Goal: Navigation & Orientation: Find specific page/section

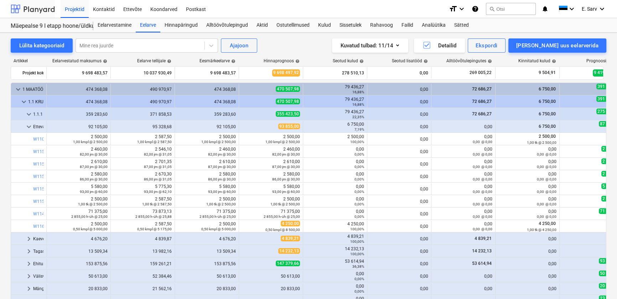
drag, startPoint x: 0, startPoint y: 0, endPoint x: 27, endPoint y: 5, distance: 27.9
click at [27, 5] on div at bounding box center [33, 9] width 44 height 18
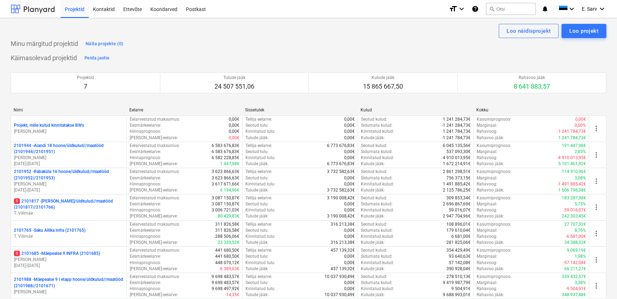
click at [45, 7] on div at bounding box center [33, 9] width 44 height 18
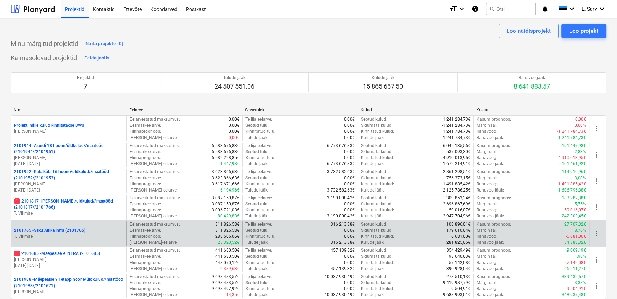
click at [59, 232] on p "2101765 - Saku Allika infra (2101765)" at bounding box center [50, 231] width 72 height 6
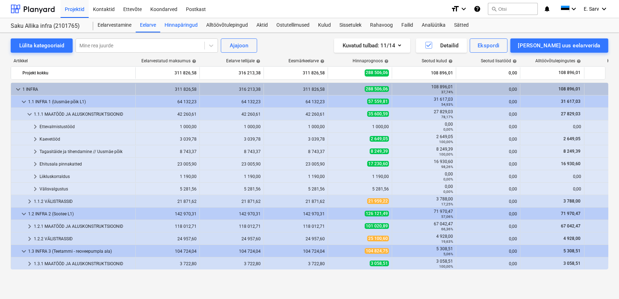
click at [177, 25] on div "Hinnapäringud" at bounding box center [181, 25] width 42 height 14
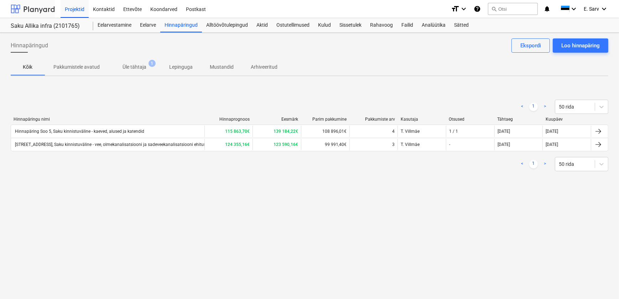
click at [43, 4] on div at bounding box center [33, 9] width 44 height 18
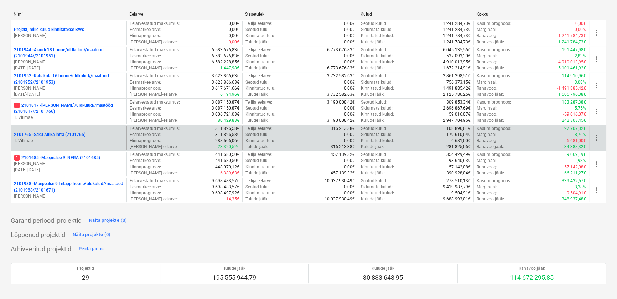
scroll to position [97, 0]
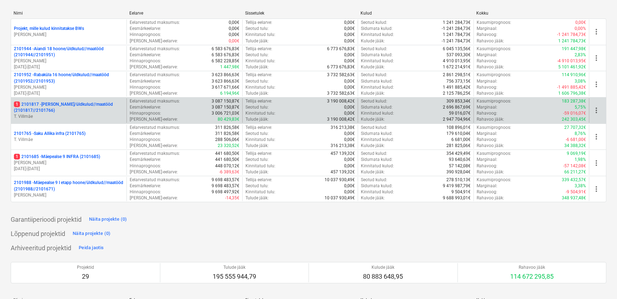
click at [50, 109] on p "1 2101817 - [PERSON_NAME]/üldkulud//maatööd (2101817//2101766)" at bounding box center [69, 108] width 110 height 12
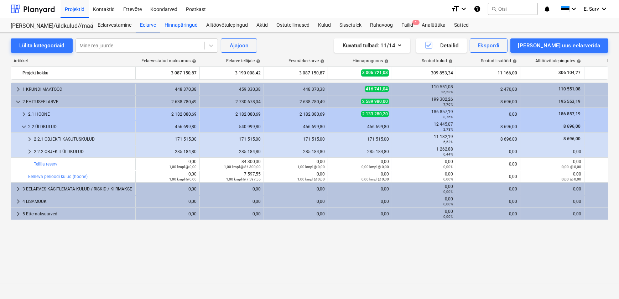
click at [185, 24] on div "Hinnapäringud" at bounding box center [181, 25] width 42 height 14
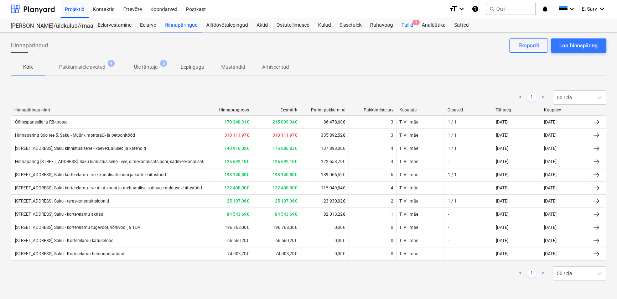
click at [409, 25] on div "Failid 1" at bounding box center [407, 25] width 20 height 14
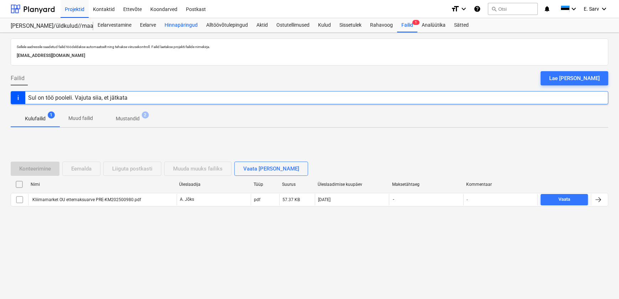
click at [190, 24] on div "Hinnapäringud" at bounding box center [181, 25] width 42 height 14
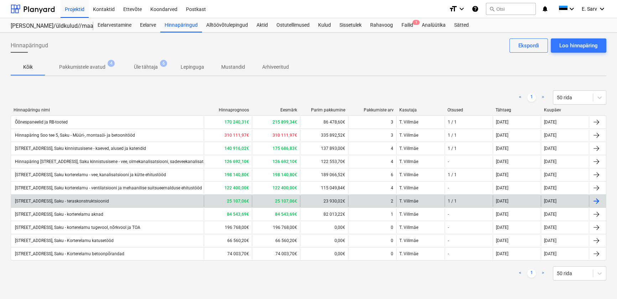
click at [102, 202] on div "[STREET_ADDRESS], Saku - teraskonstruktsioonid" at bounding box center [61, 201] width 95 height 5
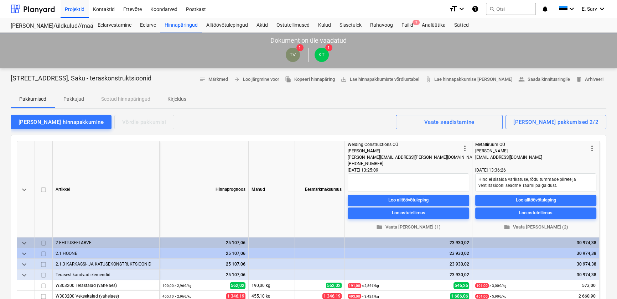
type textarea "x"
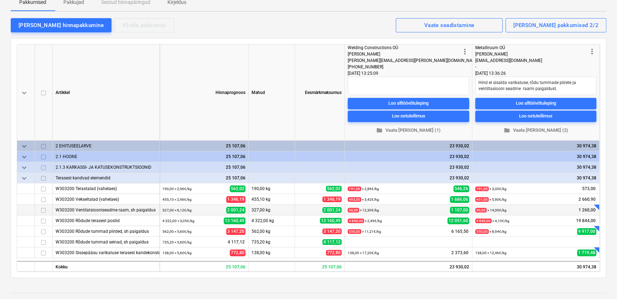
scroll to position [194, 0]
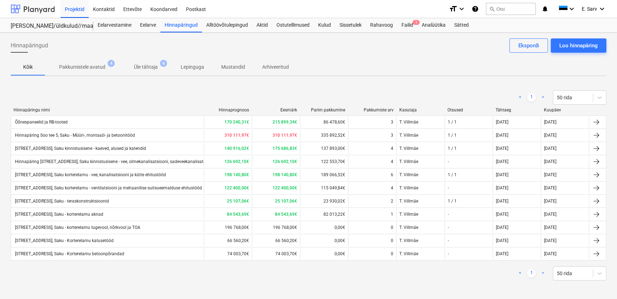
click at [36, 5] on div at bounding box center [33, 9] width 44 height 18
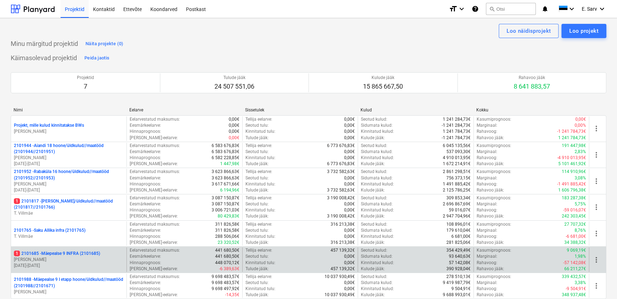
click at [87, 258] on p "[PERSON_NAME]" at bounding box center [69, 260] width 110 height 6
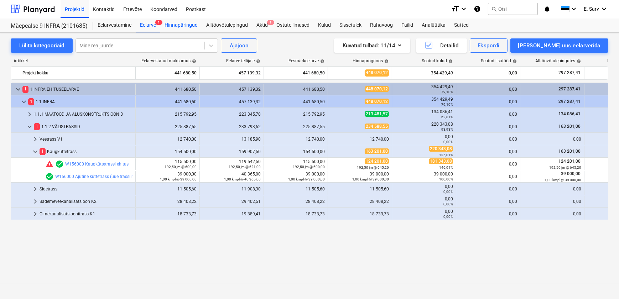
click at [181, 23] on div "Hinnapäringud" at bounding box center [181, 25] width 42 height 14
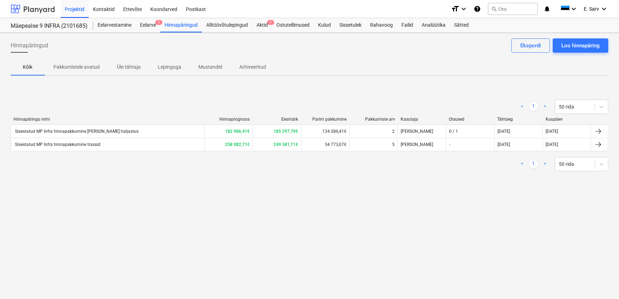
click at [19, 10] on div at bounding box center [33, 9] width 44 height 18
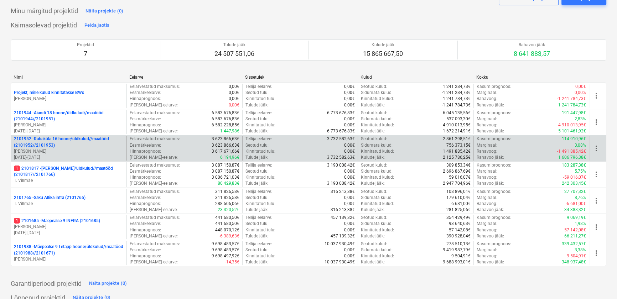
scroll to position [64, 0]
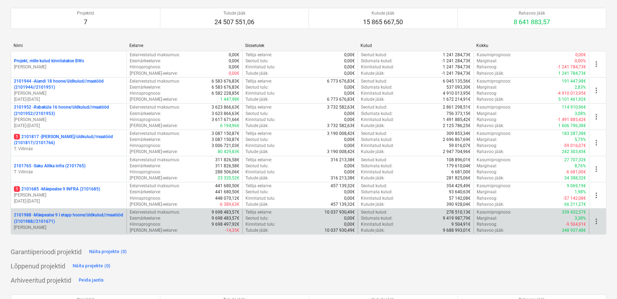
click at [68, 220] on p "2101988 - Mäepealse 9 I etapp hoone/üldkulud//maatööd (2101988//2101671)" at bounding box center [69, 218] width 110 height 12
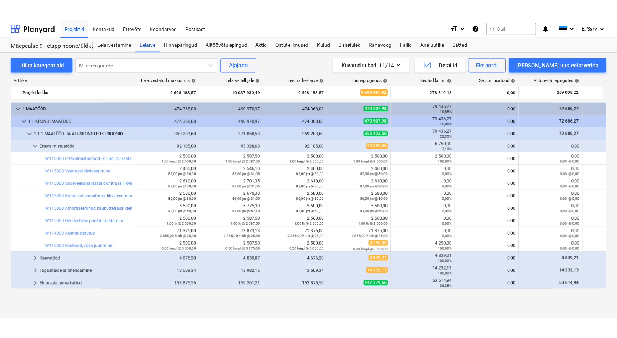
scroll to position [8, 0]
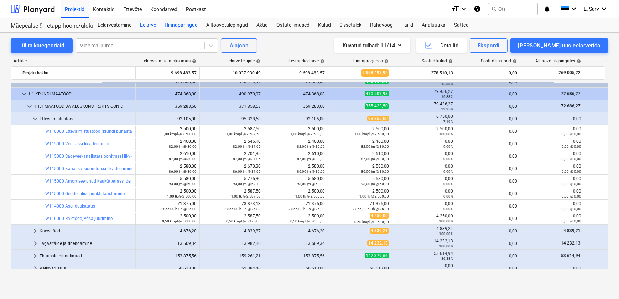
click at [186, 25] on div "Hinnapäringud" at bounding box center [181, 25] width 42 height 14
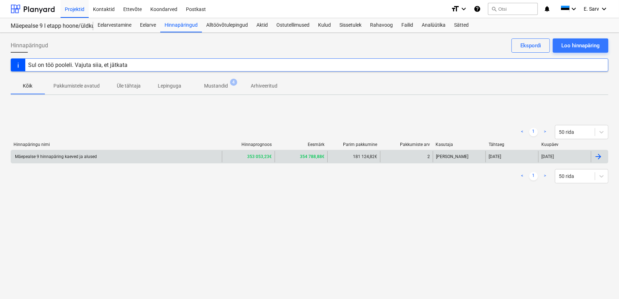
click at [93, 157] on div "Mäepealse 9 hinnapäring kaeved ja alused" at bounding box center [55, 156] width 83 height 5
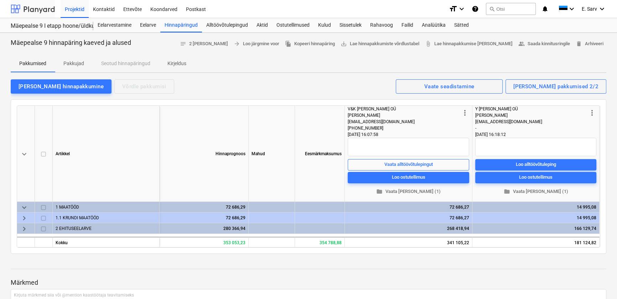
click at [30, 9] on div at bounding box center [33, 9] width 44 height 18
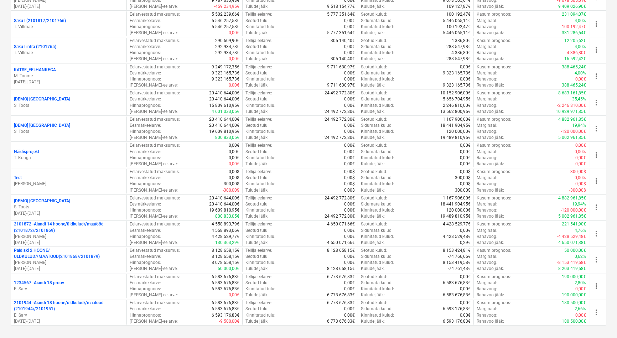
scroll to position [844, 0]
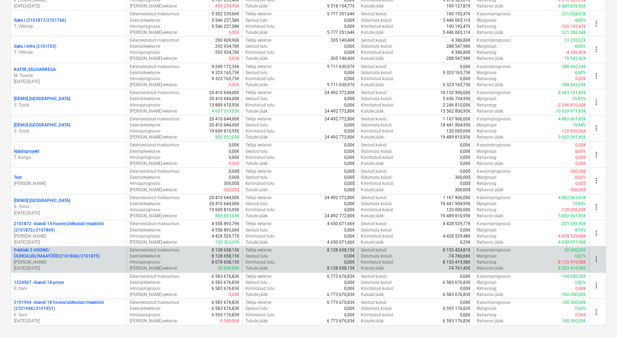
click at [46, 255] on p "Paldiski 2 HOONE/ÜLDKULUD//MAATÖÖD(2101868//2101879)" at bounding box center [69, 253] width 110 height 12
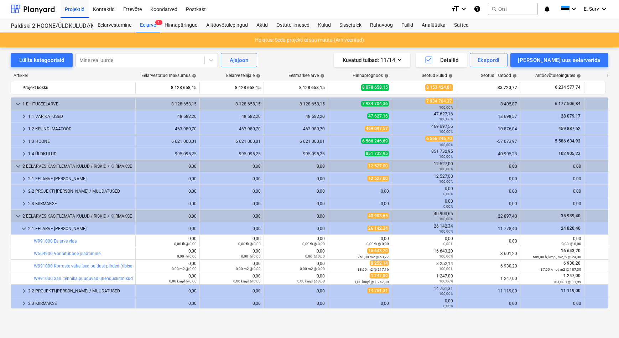
scroll to position [38, 0]
click at [33, 59] on div "Lülita kategooriaid" at bounding box center [41, 60] width 45 height 9
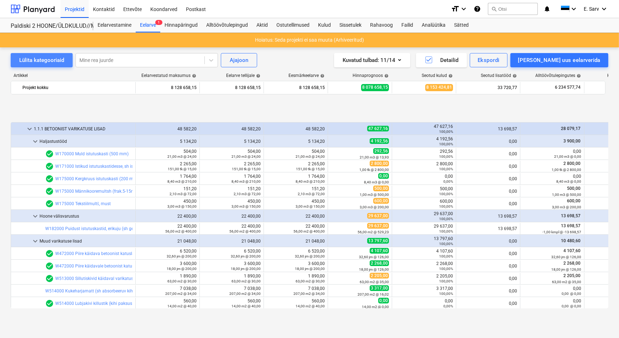
click at [33, 59] on div "Lülita kategooriaid" at bounding box center [41, 60] width 45 height 9
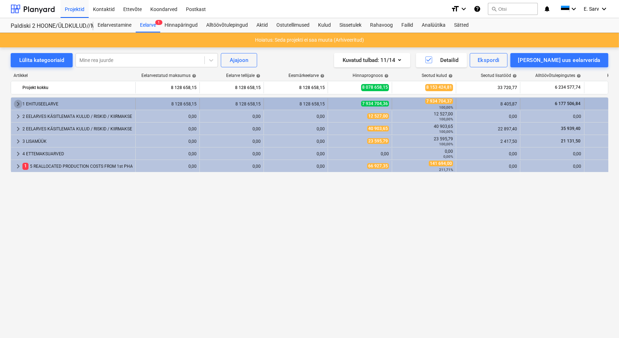
click at [16, 103] on span "keyboard_arrow_right" at bounding box center [18, 104] width 9 height 9
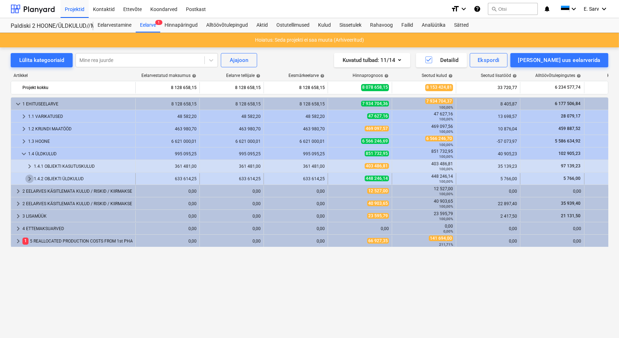
click at [28, 176] on span "keyboard_arrow_right" at bounding box center [29, 179] width 9 height 9
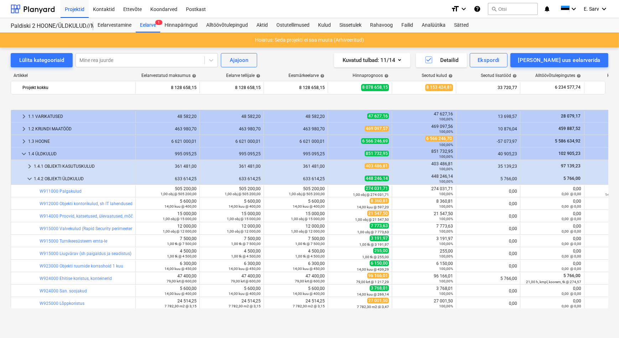
scroll to position [32, 0]
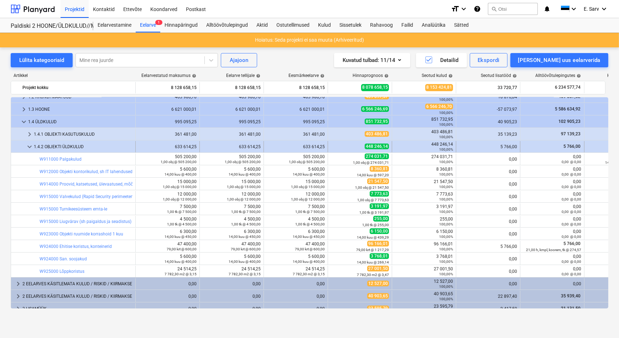
click at [29, 145] on span "keyboard_arrow_down" at bounding box center [29, 147] width 9 height 9
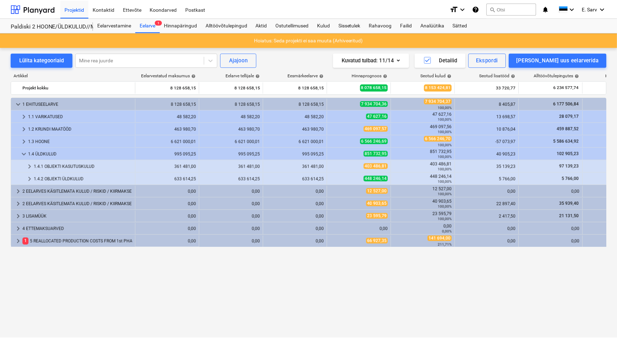
scroll to position [0, 0]
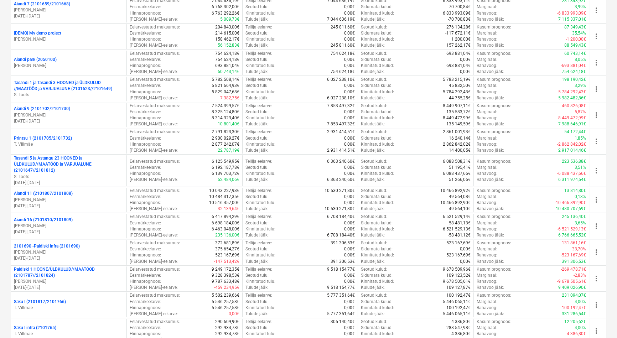
scroll to position [583, 0]
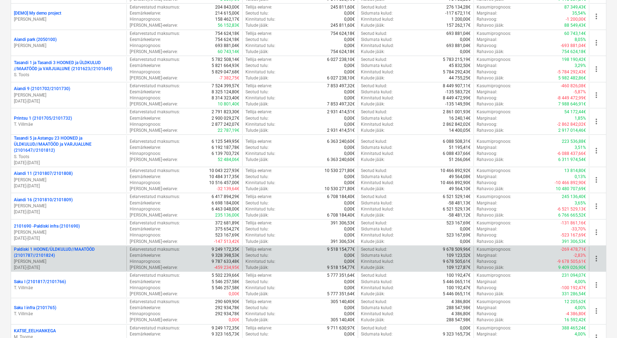
click at [62, 249] on p "Paldiski 1 HOONE/ÜLDKULUD//MAATÖÖD (2101787//2101824)" at bounding box center [69, 253] width 110 height 12
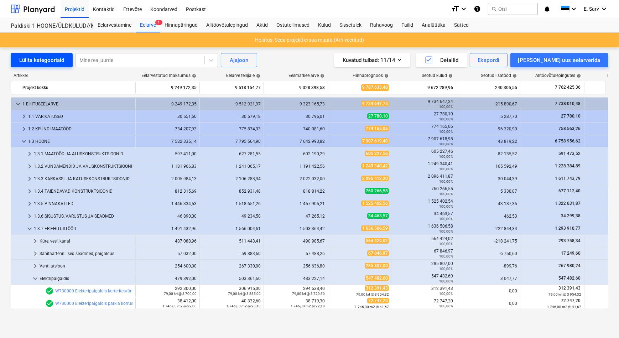
scroll to position [97, 0]
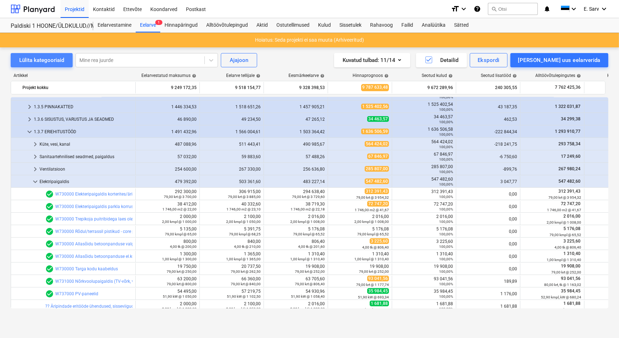
click at [39, 61] on div "Lülita kategooriaid" at bounding box center [41, 60] width 45 height 9
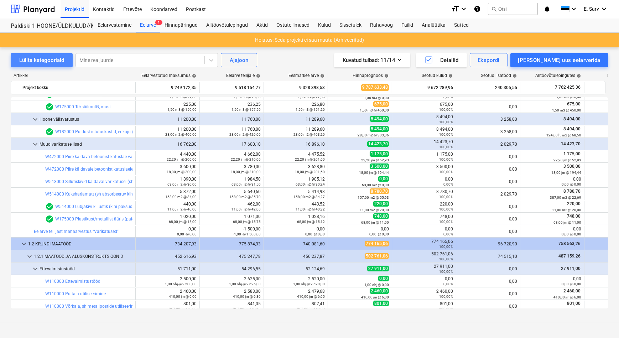
click at [39, 61] on div "Lülita kategooriaid" at bounding box center [41, 60] width 45 height 9
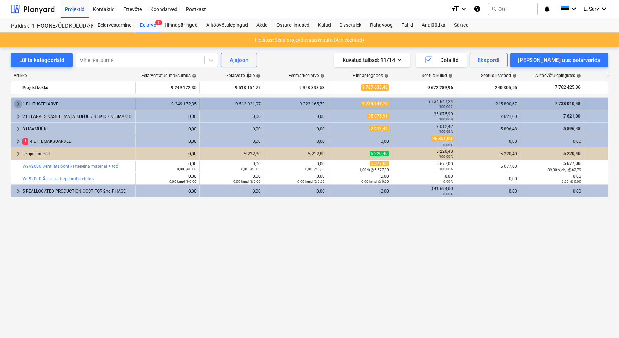
click at [15, 103] on span "keyboard_arrow_right" at bounding box center [18, 104] width 9 height 9
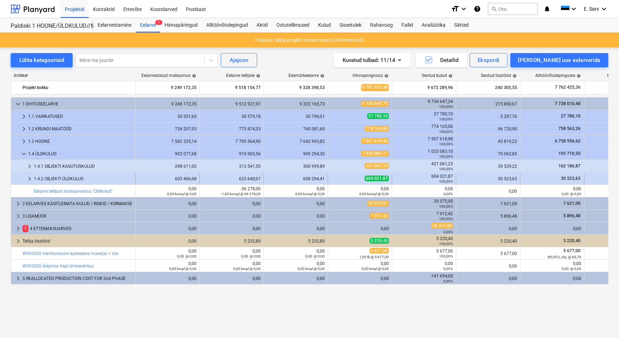
click at [29, 178] on span "keyboard_arrow_right" at bounding box center [29, 179] width 9 height 9
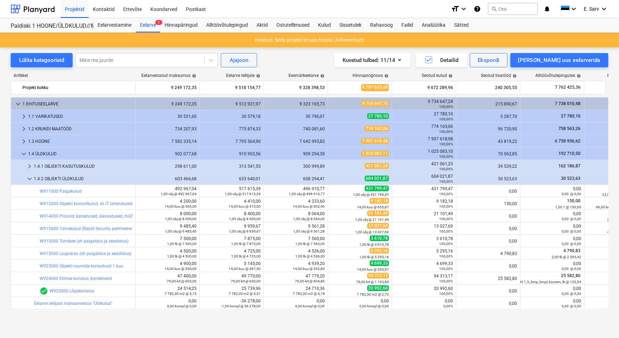
click at [29, 178] on span "keyboard_arrow_down" at bounding box center [29, 179] width 9 height 9
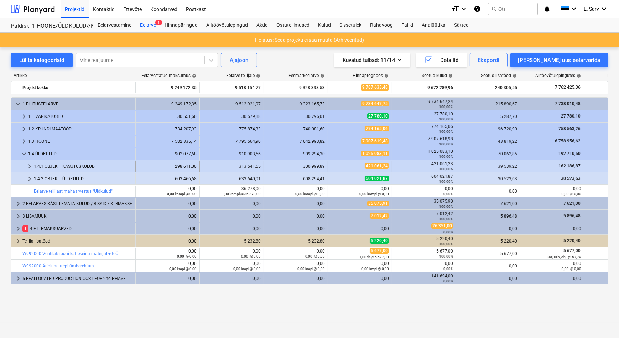
click at [29, 165] on span "keyboard_arrow_right" at bounding box center [29, 166] width 9 height 9
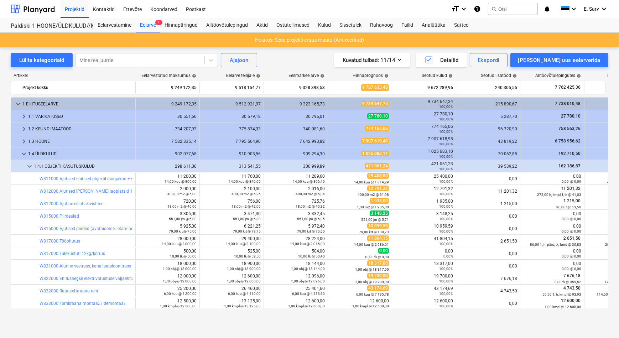
click at [29, 165] on span "keyboard_arrow_down" at bounding box center [29, 166] width 9 height 9
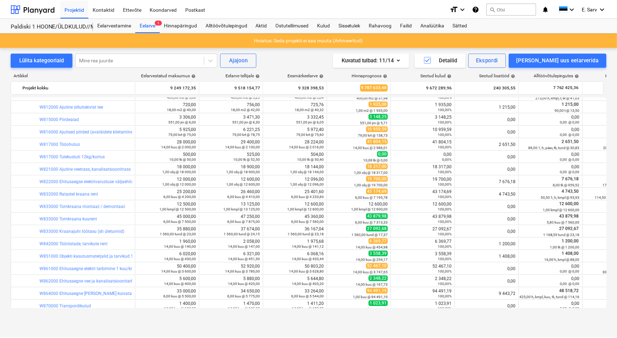
scroll to position [129, 0]
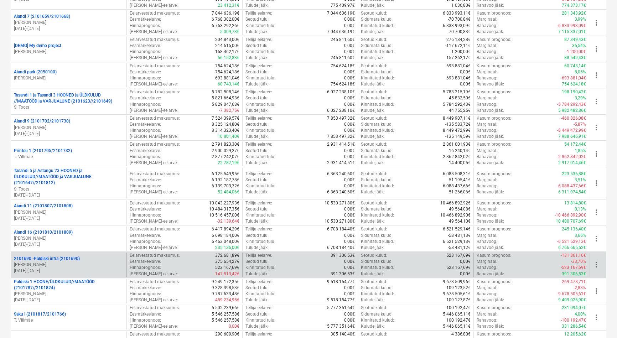
scroll to position [583, 0]
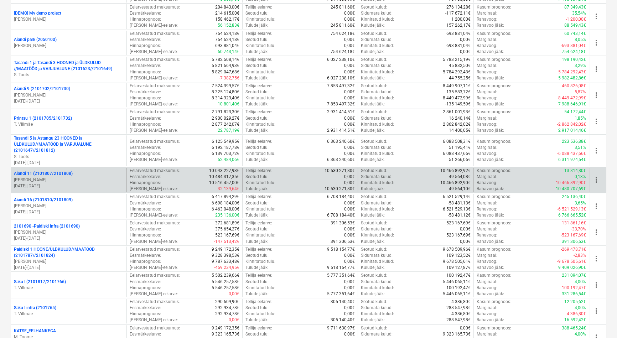
click at [47, 175] on p "Aiandi 11 (2101807/2101808)" at bounding box center [43, 174] width 59 height 6
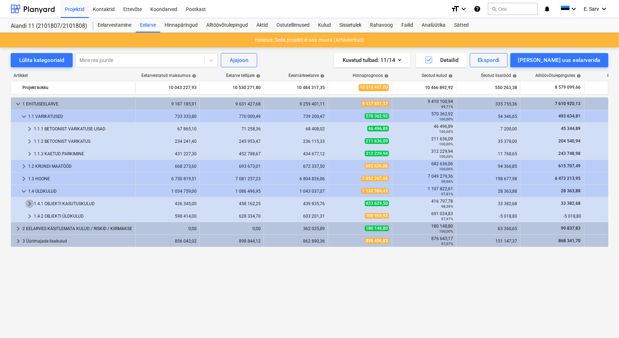
click at [29, 206] on span "keyboard_arrow_right" at bounding box center [29, 204] width 9 height 9
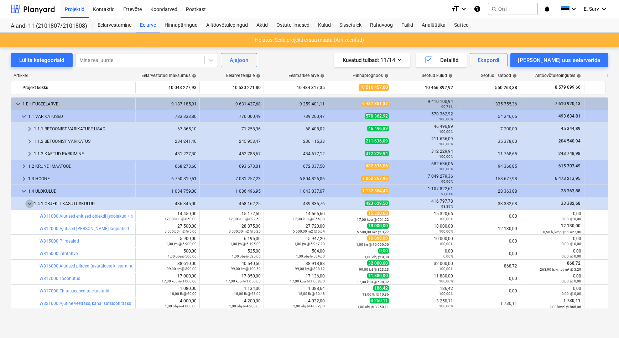
click at [29, 206] on span "keyboard_arrow_down" at bounding box center [29, 204] width 9 height 9
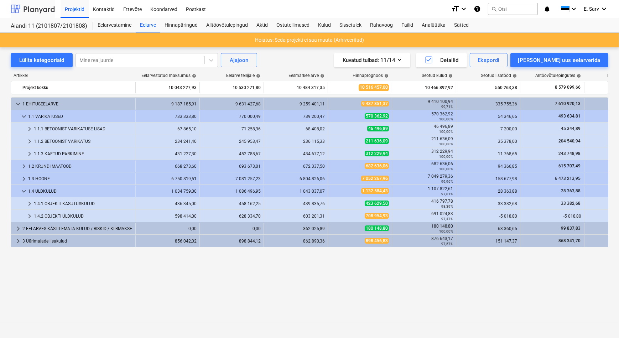
click at [15, 9] on div at bounding box center [33, 9] width 44 height 18
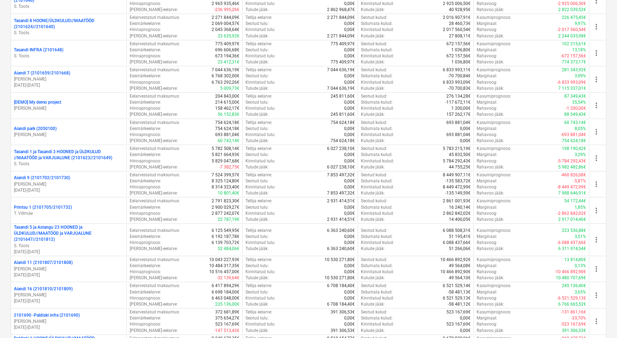
scroll to position [518, 0]
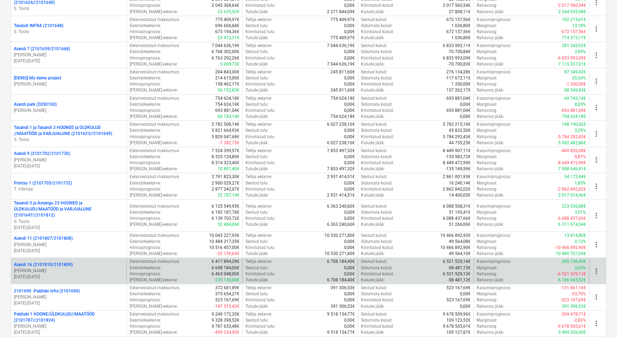
click at [45, 266] on p "Aiandi 16 (2101810/2101809)" at bounding box center [43, 265] width 59 height 6
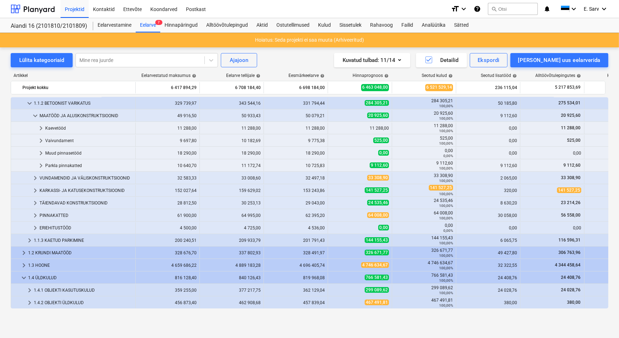
scroll to position [63, 0]
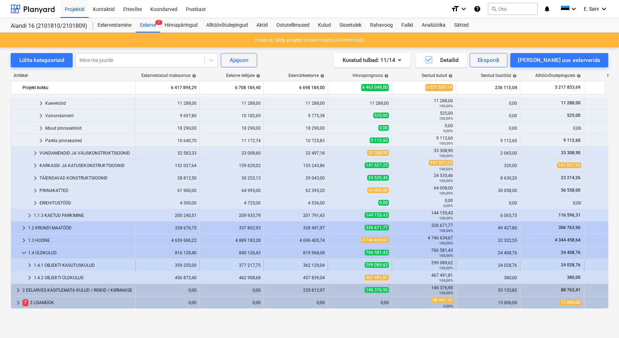
click at [28, 265] on span "keyboard_arrow_right" at bounding box center [29, 265] width 9 height 9
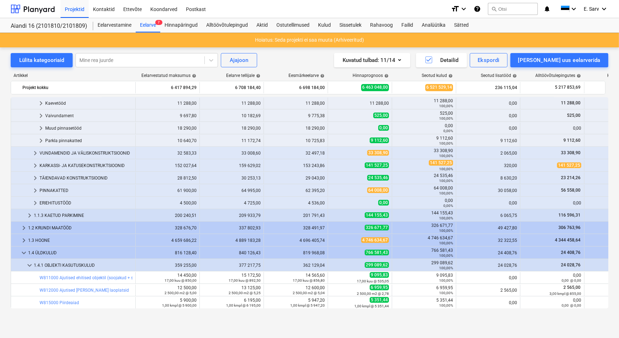
scroll to position [160, 0]
